Goal: Task Accomplishment & Management: Understand process/instructions

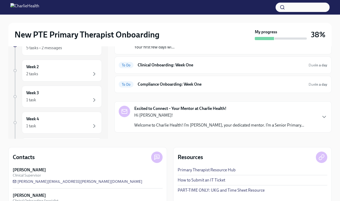
scroll to position [37, 0]
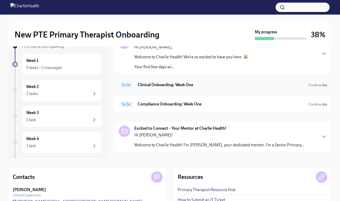
click at [161, 90] on div "To Do Clinical Onboarding: Week One Due in a day" at bounding box center [222, 84] width 217 height 17
click at [149, 88] on div "To Do Clinical Onboarding: Week One Due in a day" at bounding box center [223, 85] width 209 height 8
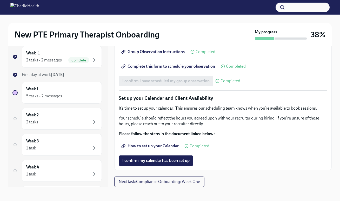
scroll to position [9, 0]
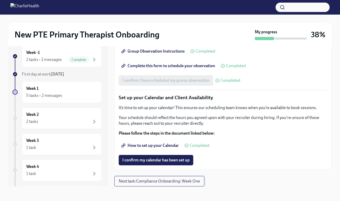
click at [141, 183] on span "Next task : Compliance Onboarding: Week One" at bounding box center [159, 180] width 81 height 5
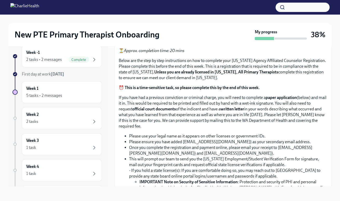
scroll to position [110, 0]
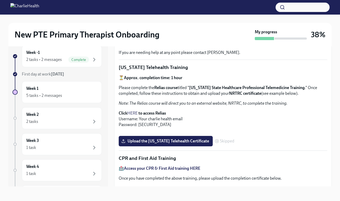
click at [134, 112] on link "HERE" at bounding box center [132, 112] width 10 height 5
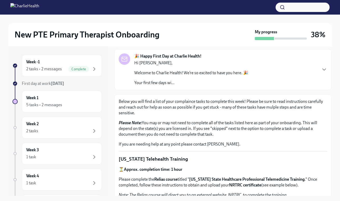
scroll to position [0, 0]
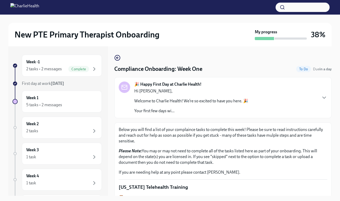
click at [209, 98] on div "Hi [PERSON_NAME], Welcome to Charlie Health! We’re so excited to have you here.…" at bounding box center [191, 100] width 114 height 25
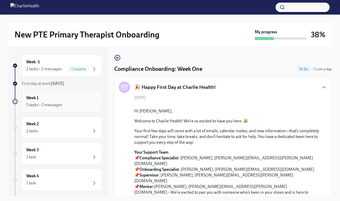
click at [50, 99] on div "Week 1 5 tasks • 2 messages" at bounding box center [61, 101] width 71 height 13
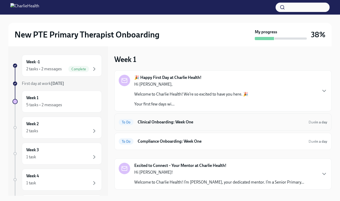
click at [164, 121] on h6 "Clinical Onboarding: Week One" at bounding box center [221, 122] width 167 height 6
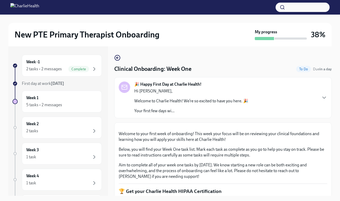
click at [165, 115] on div "🎉 Happy First Day at Charlie Health! Hi [PERSON_NAME], Welcome to Charlie Healt…" at bounding box center [222, 97] width 217 height 41
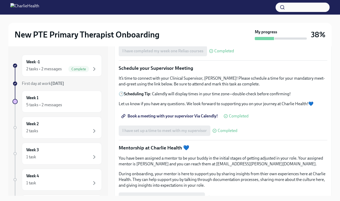
scroll to position [673, 0]
